Goal: Transaction & Acquisition: Obtain resource

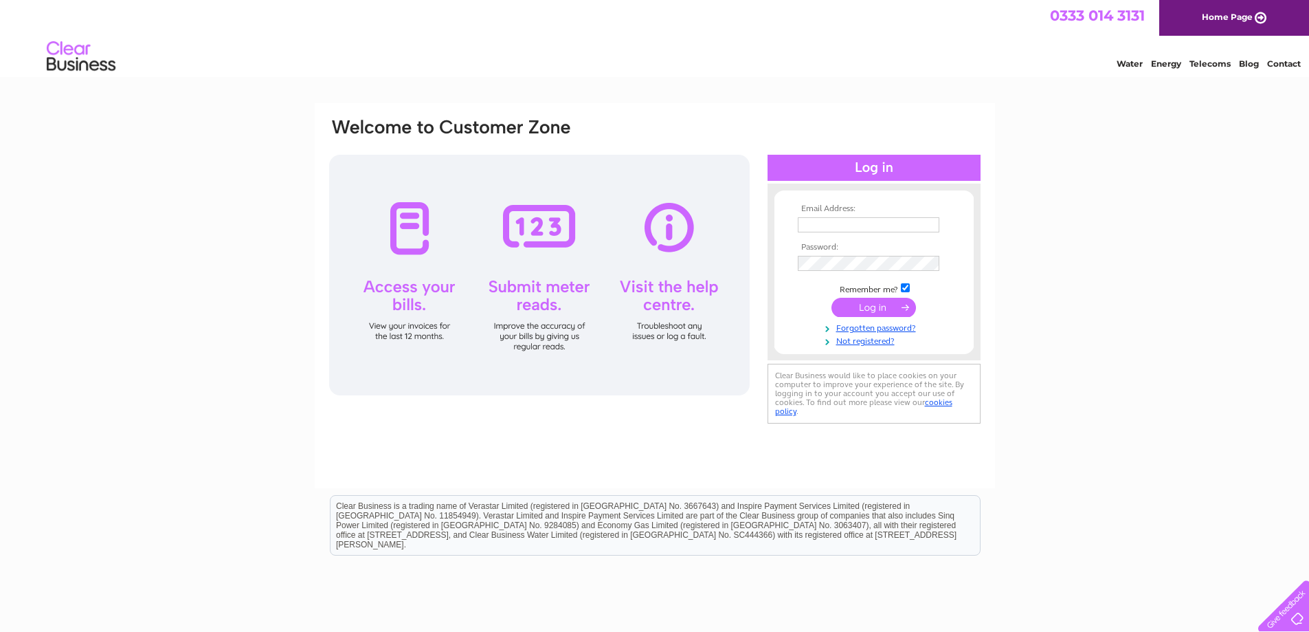
click at [844, 223] on input "text" at bounding box center [869, 224] width 142 height 15
type input "eyesoptical@outlook.com"
click at [894, 309] on input "submit" at bounding box center [874, 308] width 85 height 19
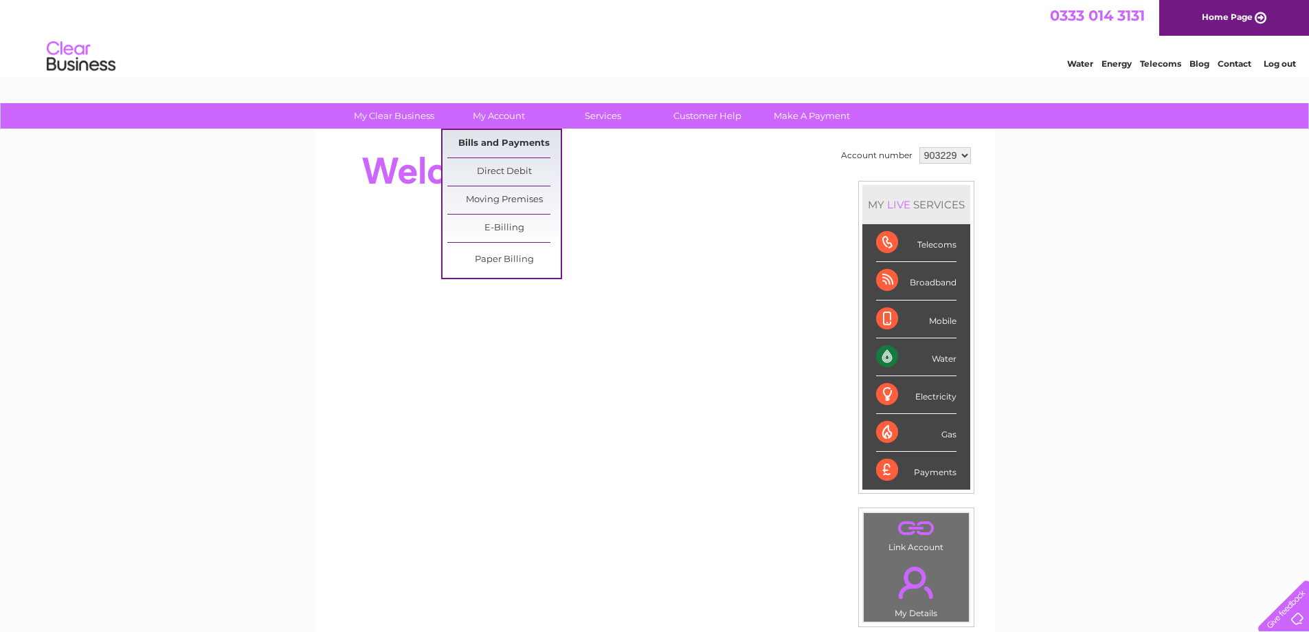
click at [500, 136] on link "Bills and Payments" at bounding box center [503, 143] width 113 height 27
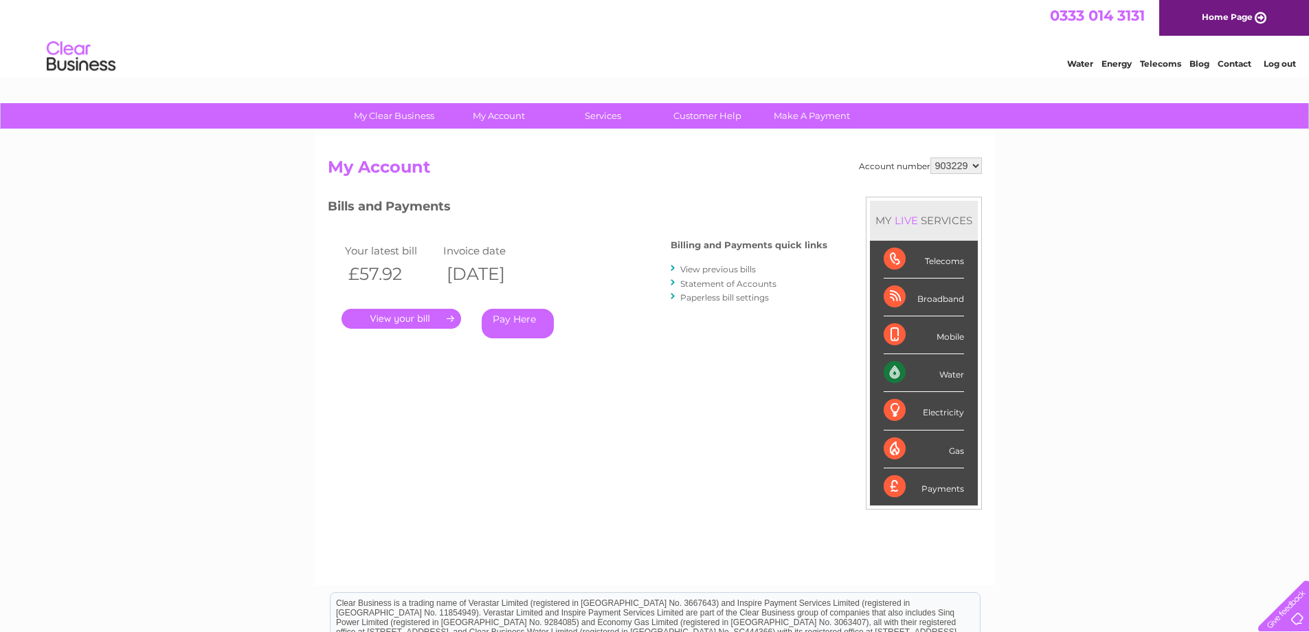
click at [397, 320] on link "." at bounding box center [402, 319] width 120 height 20
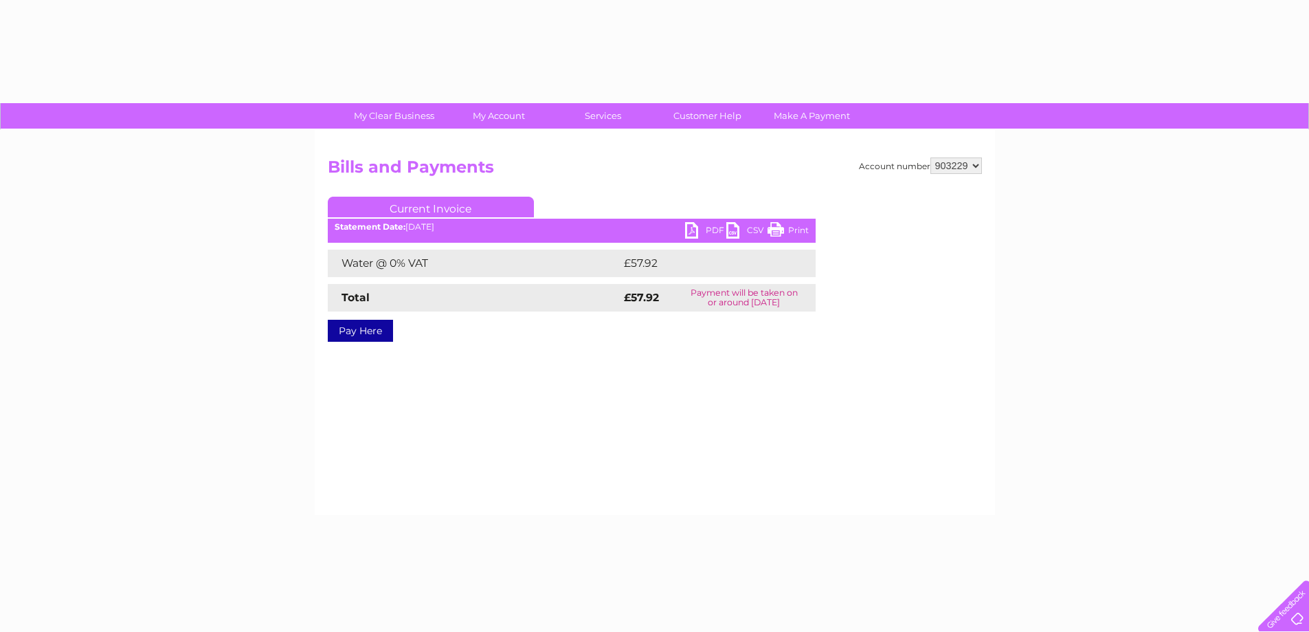
click at [708, 225] on link "PDF" at bounding box center [705, 232] width 41 height 20
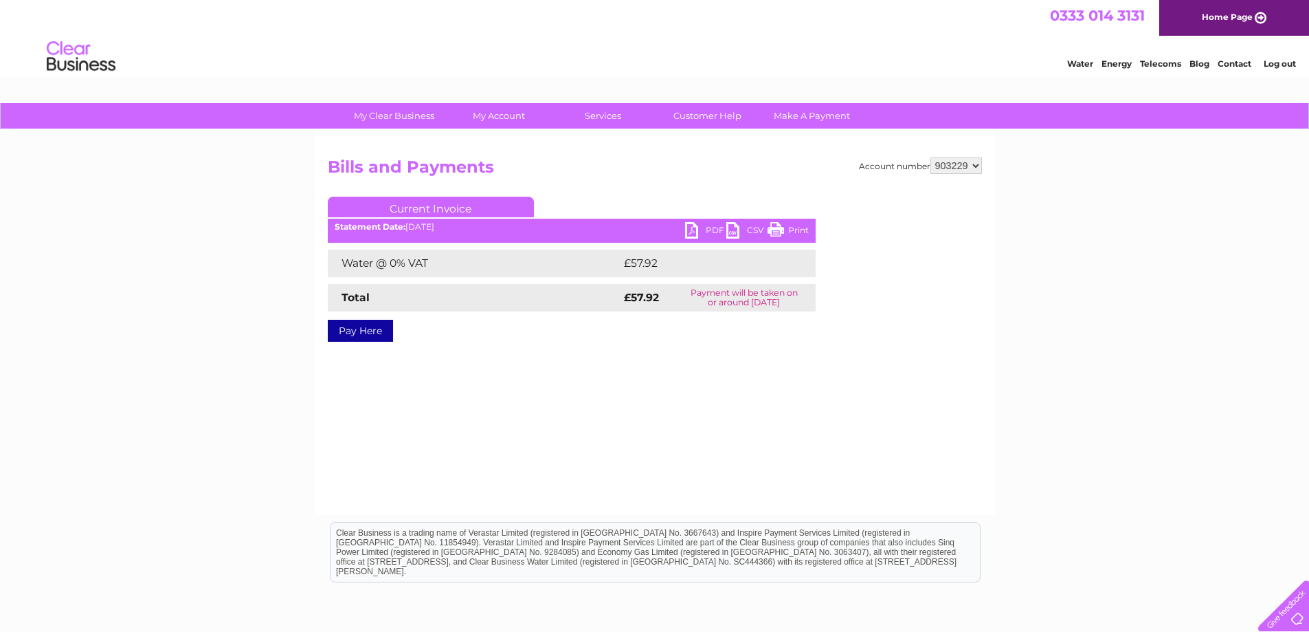
click at [1278, 64] on link "Log out" at bounding box center [1280, 63] width 32 height 10
